Goal: Find specific page/section: Find specific page/section

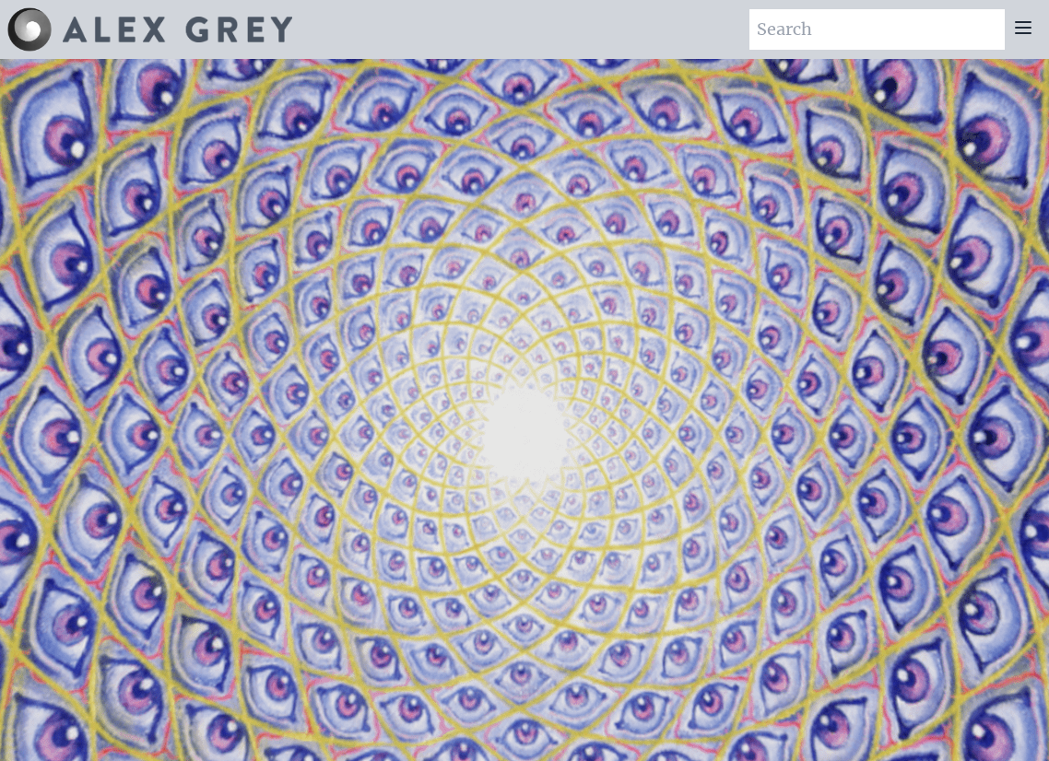
click at [1022, 23] on icon at bounding box center [1023, 28] width 22 height 22
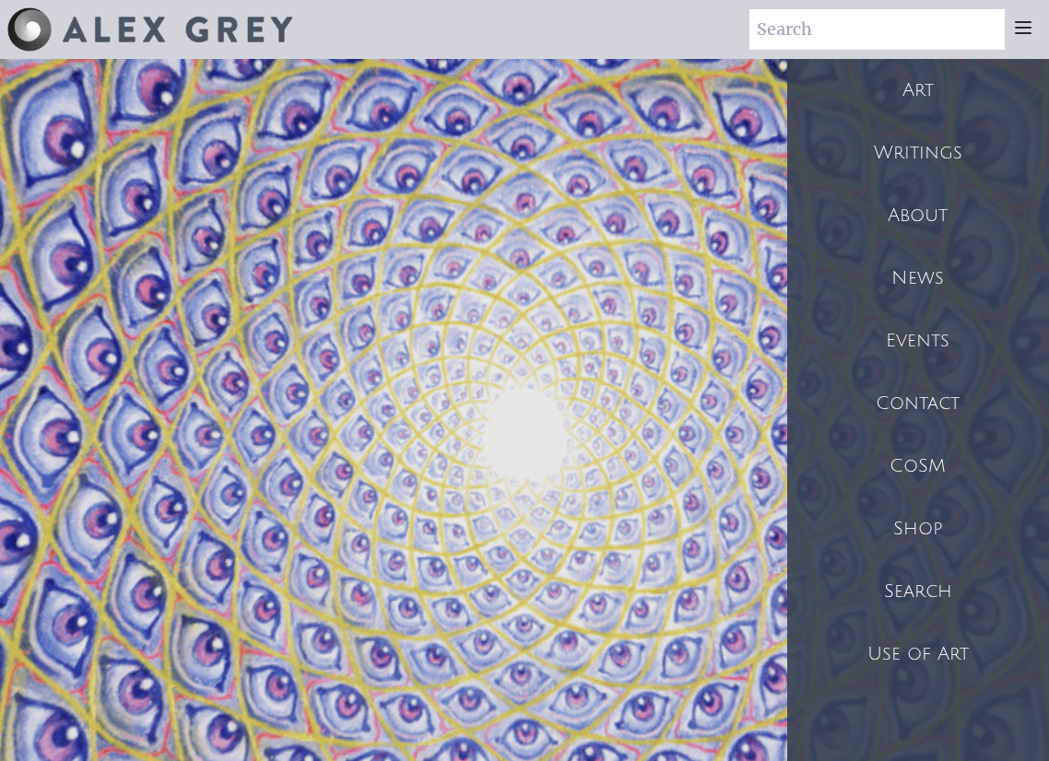
click at [926, 408] on div "Contact" at bounding box center [918, 403] width 263 height 63
